Goal: Task Accomplishment & Management: Use online tool/utility

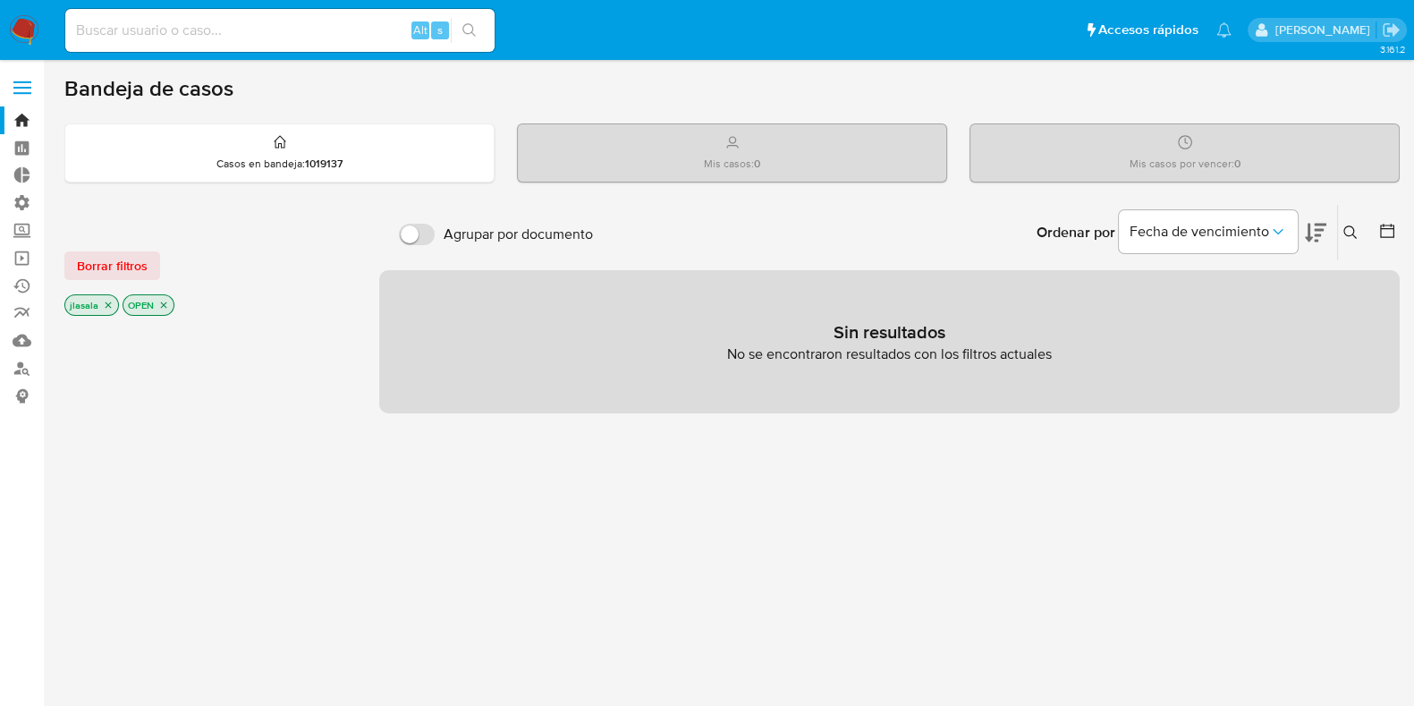
click at [17, 88] on span at bounding box center [22, 88] width 18 height 3
click at [0, 0] on input "checkbox" at bounding box center [0, 0] width 0 height 0
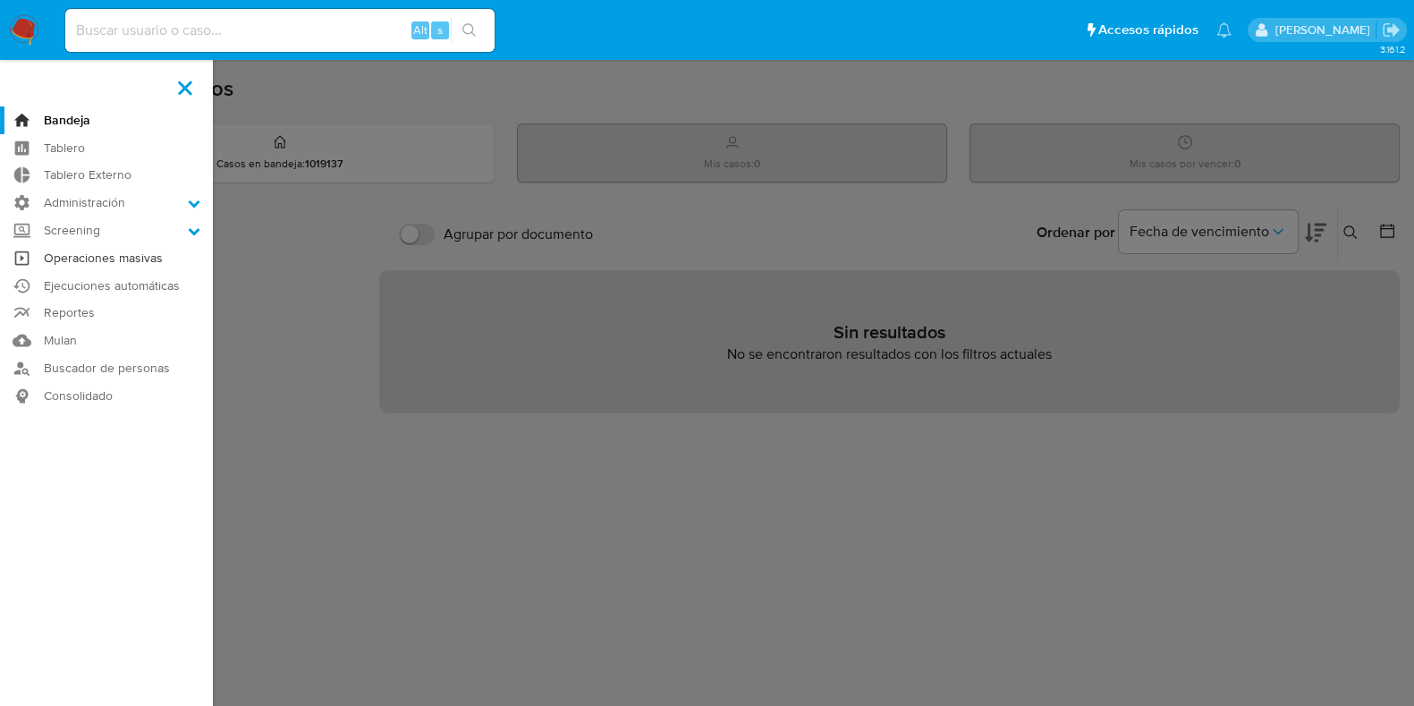
click at [134, 259] on link "Operaciones masivas" at bounding box center [106, 258] width 213 height 28
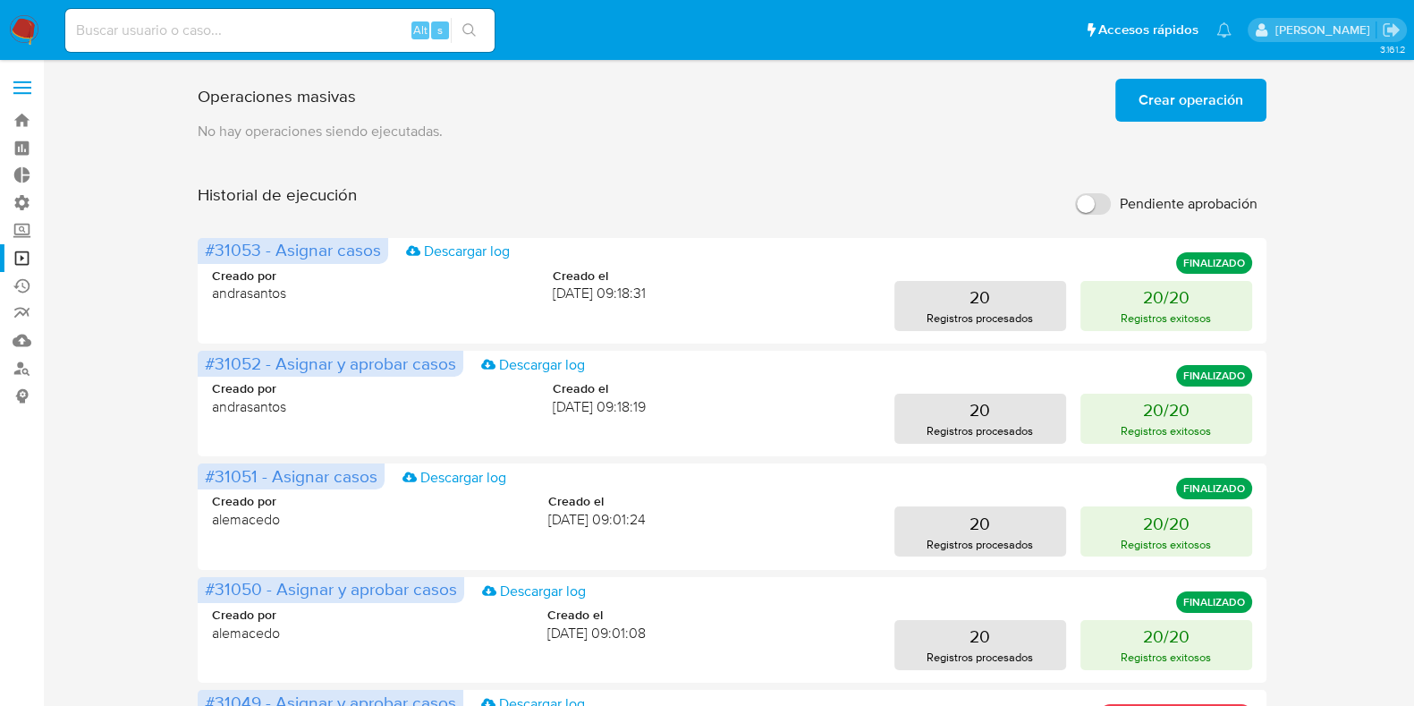
click at [1211, 91] on span "Crear operación" at bounding box center [1191, 99] width 105 height 39
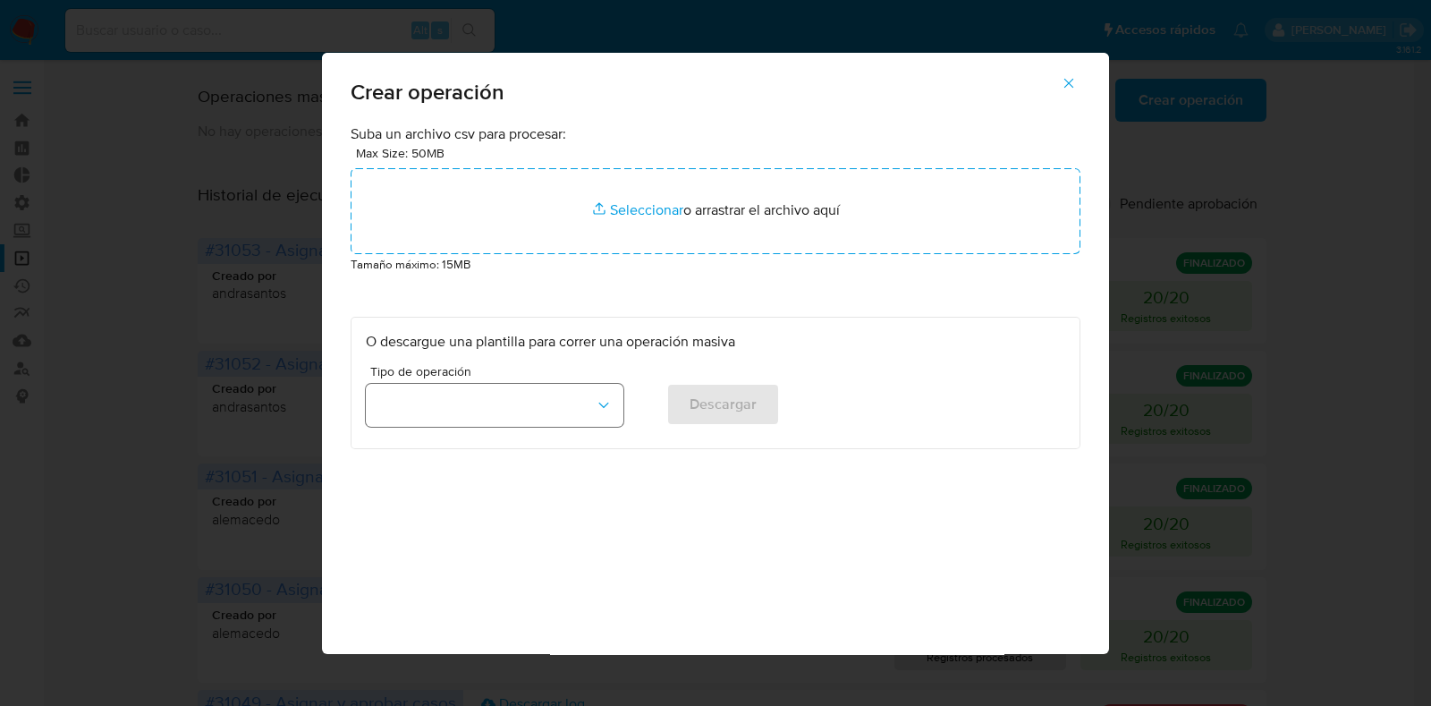
click at [572, 404] on button "button" at bounding box center [495, 405] width 258 height 43
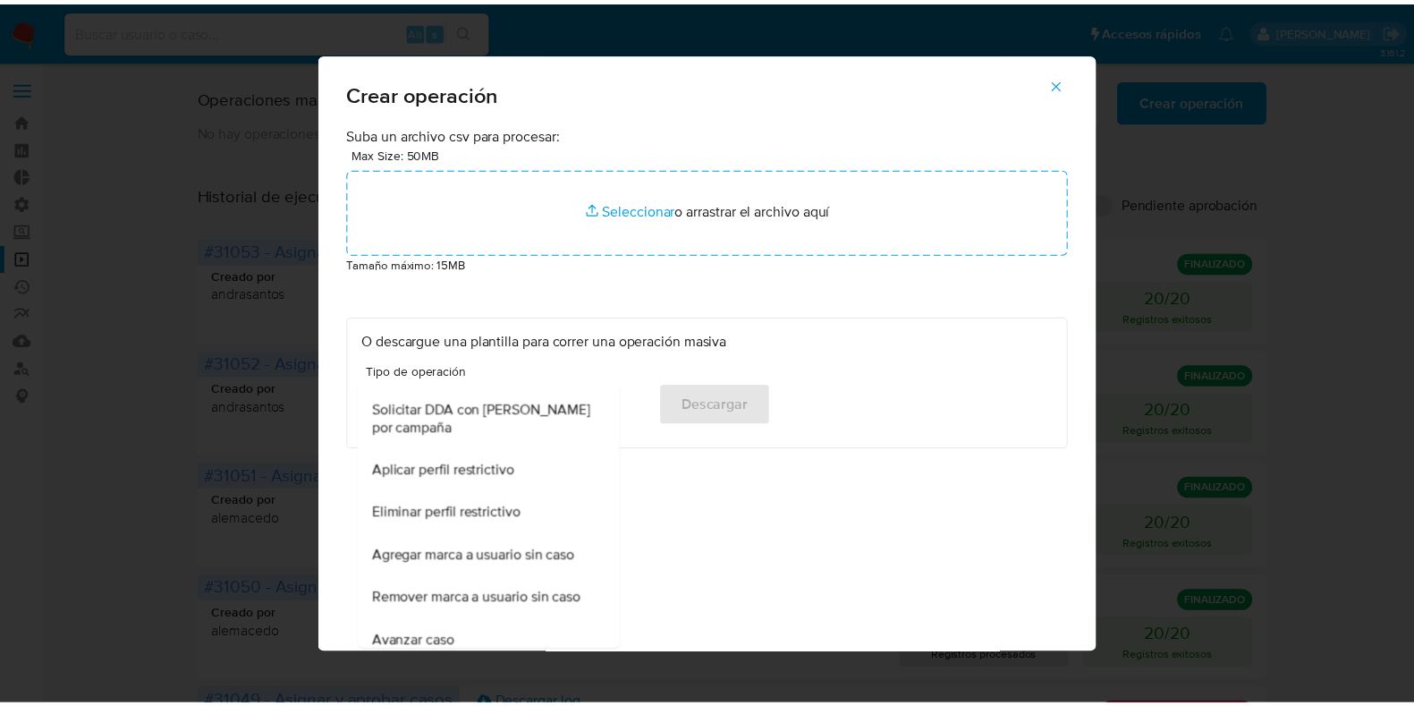
scroll to position [1223, 0]
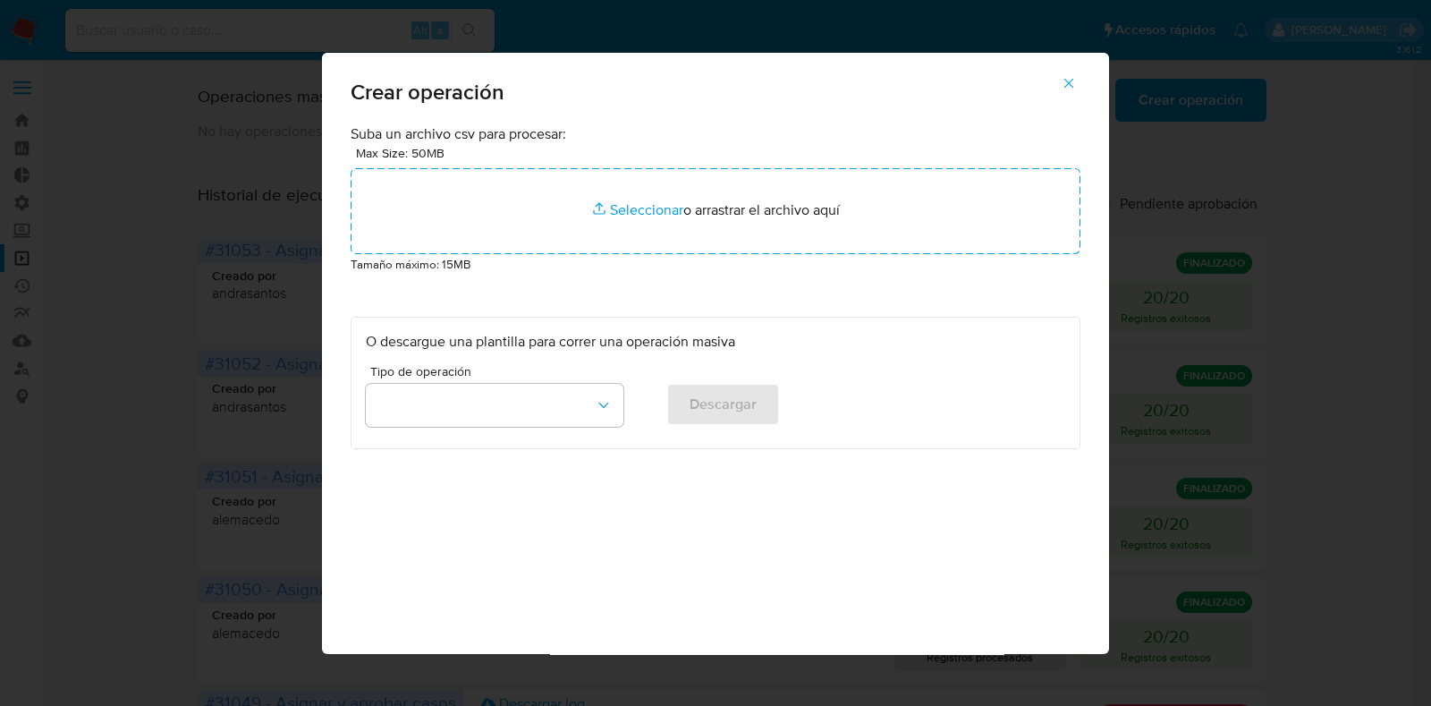
click at [1075, 80] on icon "button" at bounding box center [1069, 83] width 16 height 16
